Goal: Task Accomplishment & Management: Manage account settings

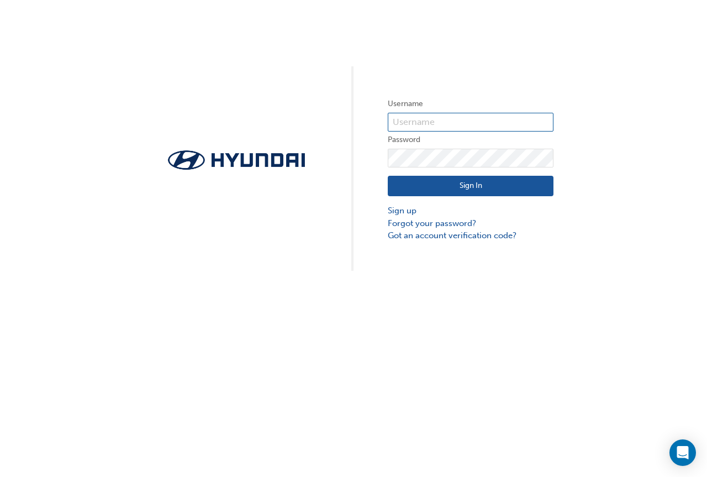
click at [396, 121] on input "text" at bounding box center [471, 122] width 166 height 19
type input "tynanw"
drag, startPoint x: 518, startPoint y: 66, endPoint x: 569, endPoint y: 13, distance: 74.2
click at [519, 65] on div "Username tynanw Password Sign In Sign up Forgot your password? Got an account v…" at bounding box center [353, 135] width 707 height 271
click at [431, 124] on input "tynanw" at bounding box center [471, 122] width 166 height 19
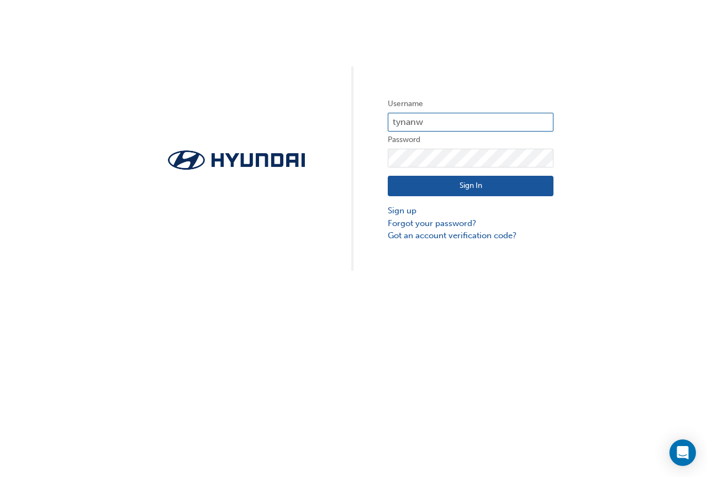
click at [434, 120] on input "tynanw" at bounding box center [471, 122] width 166 height 19
click at [551, 81] on div "Username tynanw Password Sign In Sign up Forgot your password? Got an account v…" at bounding box center [353, 135] width 707 height 271
click at [406, 119] on input "text" at bounding box center [471, 122] width 166 height 19
type input "[PERSON_NAME][EMAIL_ADDRESS][PERSON_NAME][DOMAIN_NAME]"
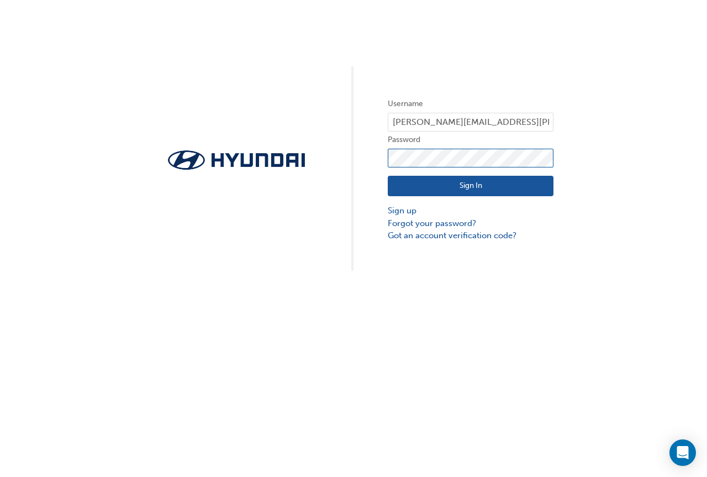
click button "Sign In" at bounding box center [471, 186] width 166 height 21
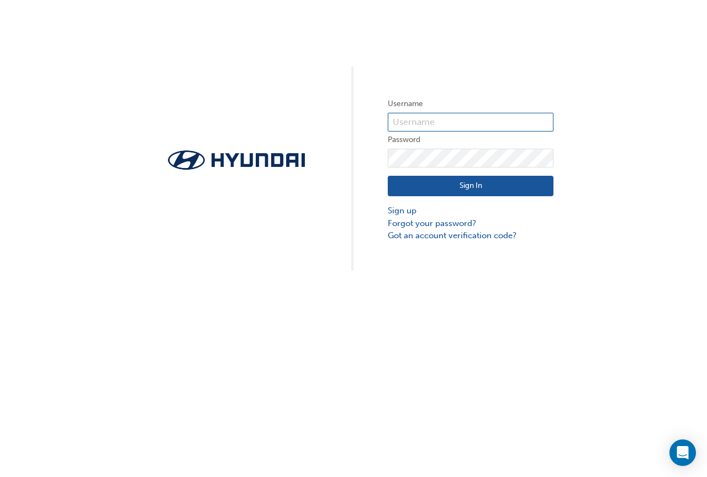
click at [412, 120] on input "text" at bounding box center [471, 122] width 166 height 19
type input "tynanw"
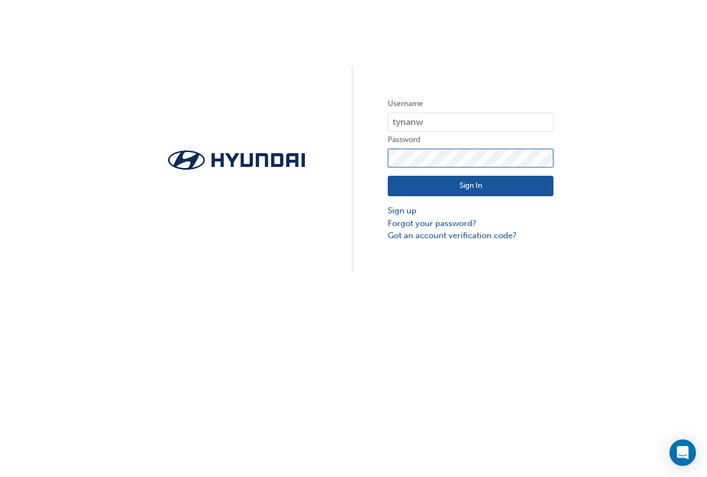
click button "Sign In" at bounding box center [471, 186] width 166 height 21
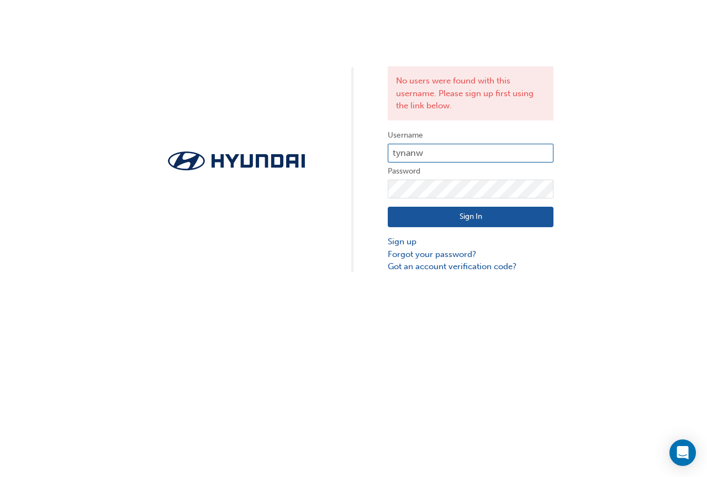
click at [441, 156] on input "tynanw" at bounding box center [471, 153] width 166 height 19
